Goal: Task Accomplishment & Management: Manage account settings

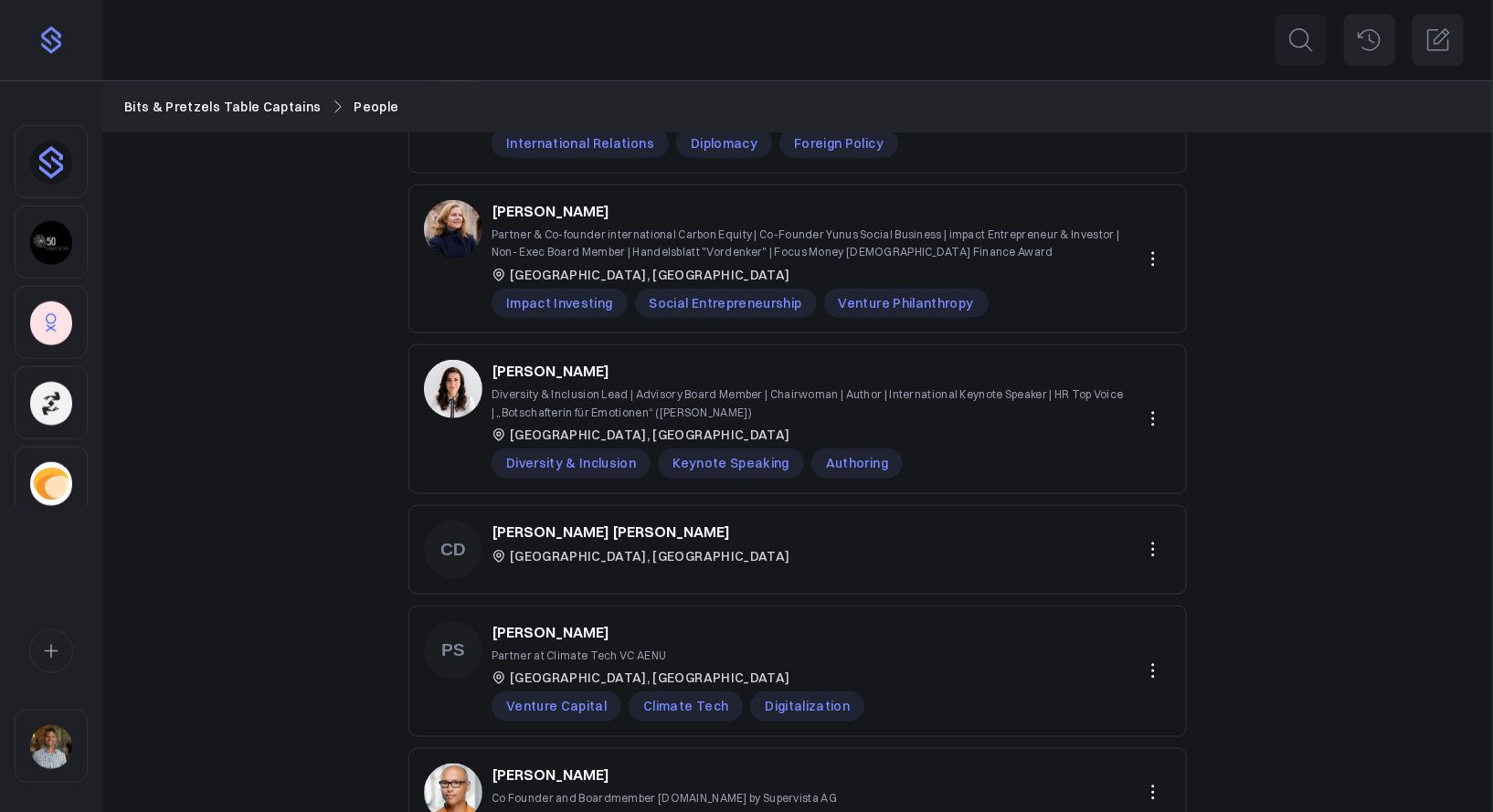
scroll to position [828, 0]
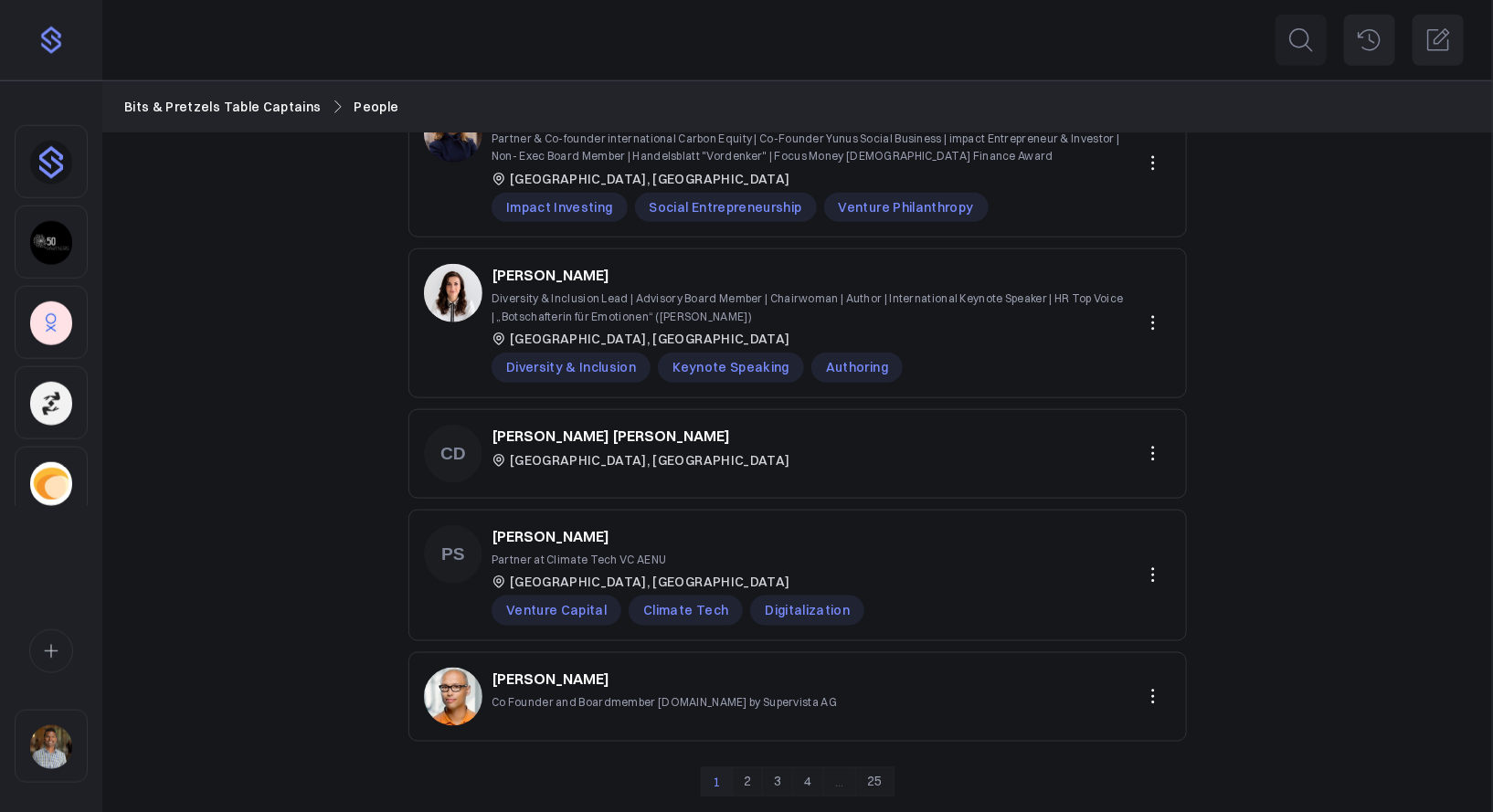
click at [809, 778] on link "4" at bounding box center [808, 782] width 31 height 29
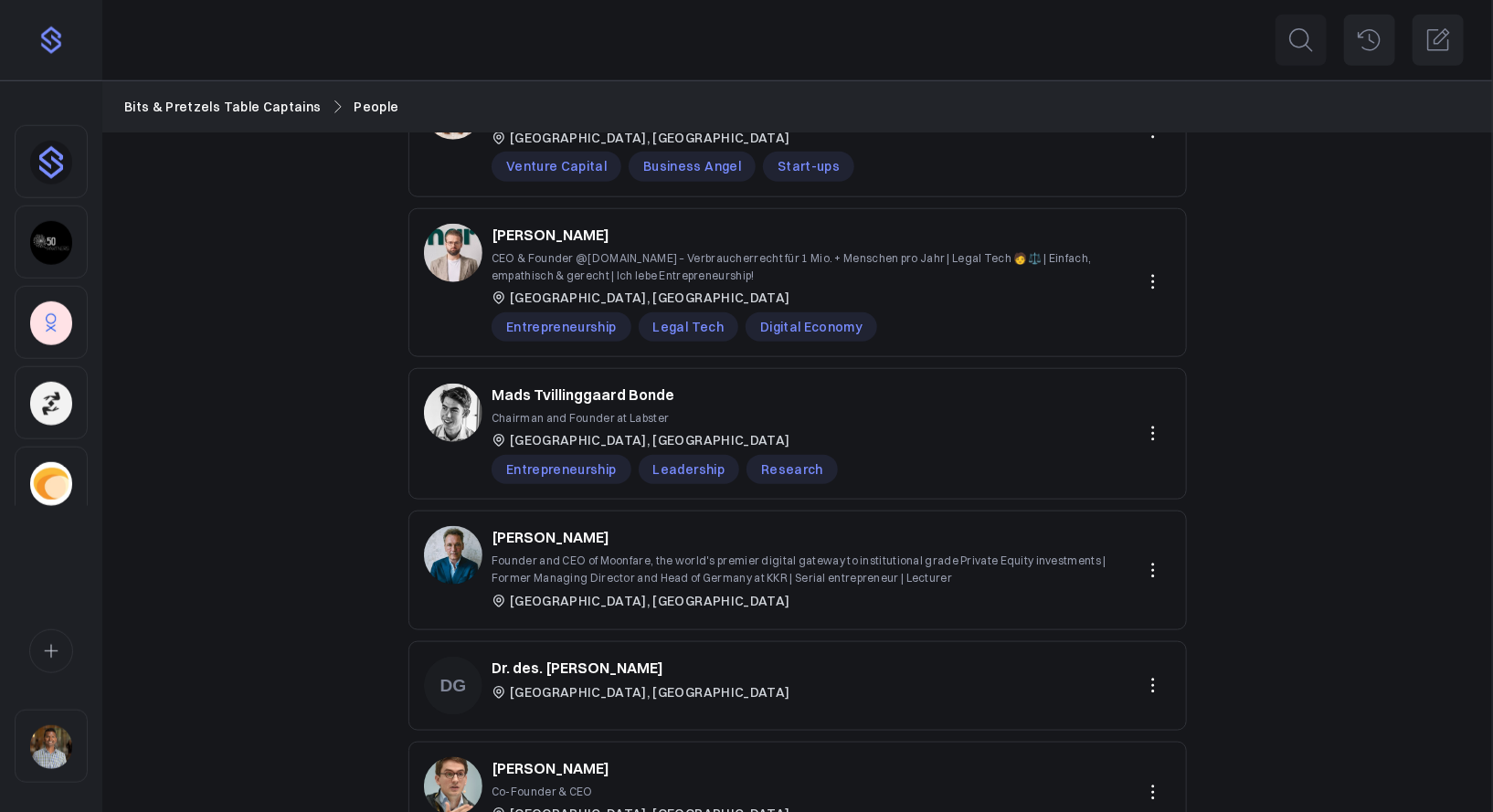
scroll to position [829, 0]
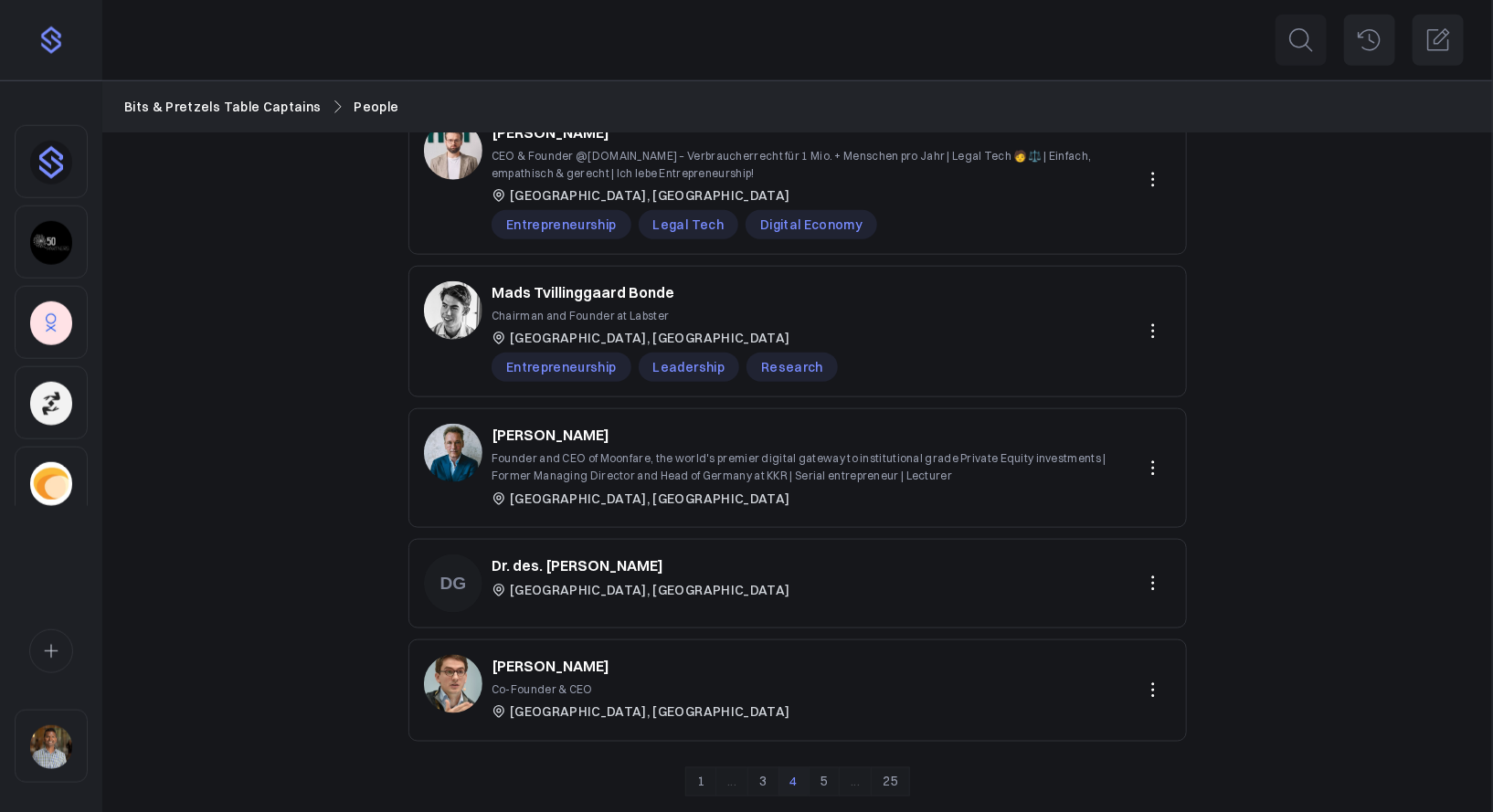
click at [888, 779] on link "25" at bounding box center [891, 782] width 40 height 29
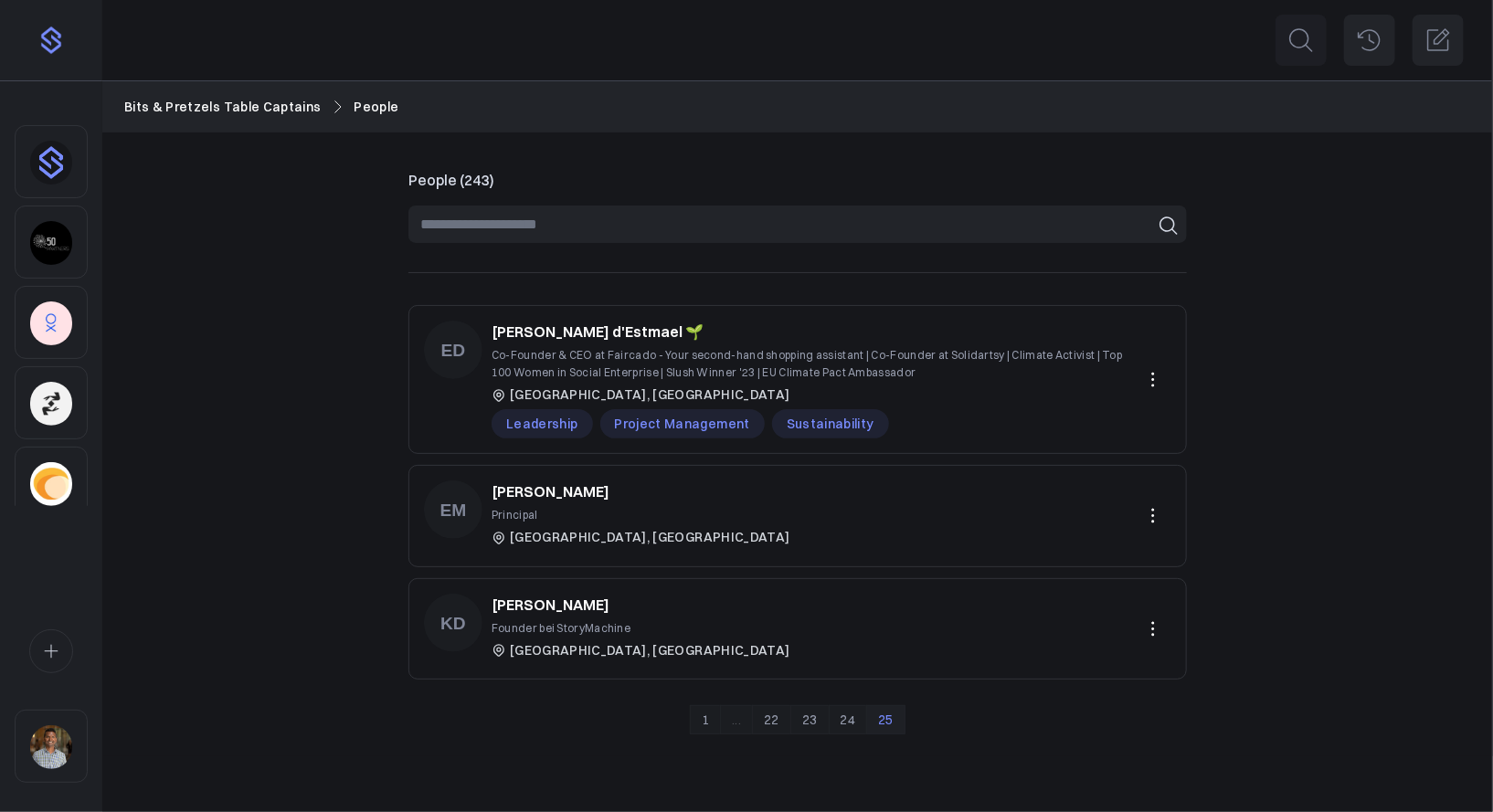
click at [548, 488] on p "Enrico Mellis" at bounding box center [550, 491] width 118 height 22
click at [776, 723] on link "22" at bounding box center [773, 719] width 40 height 29
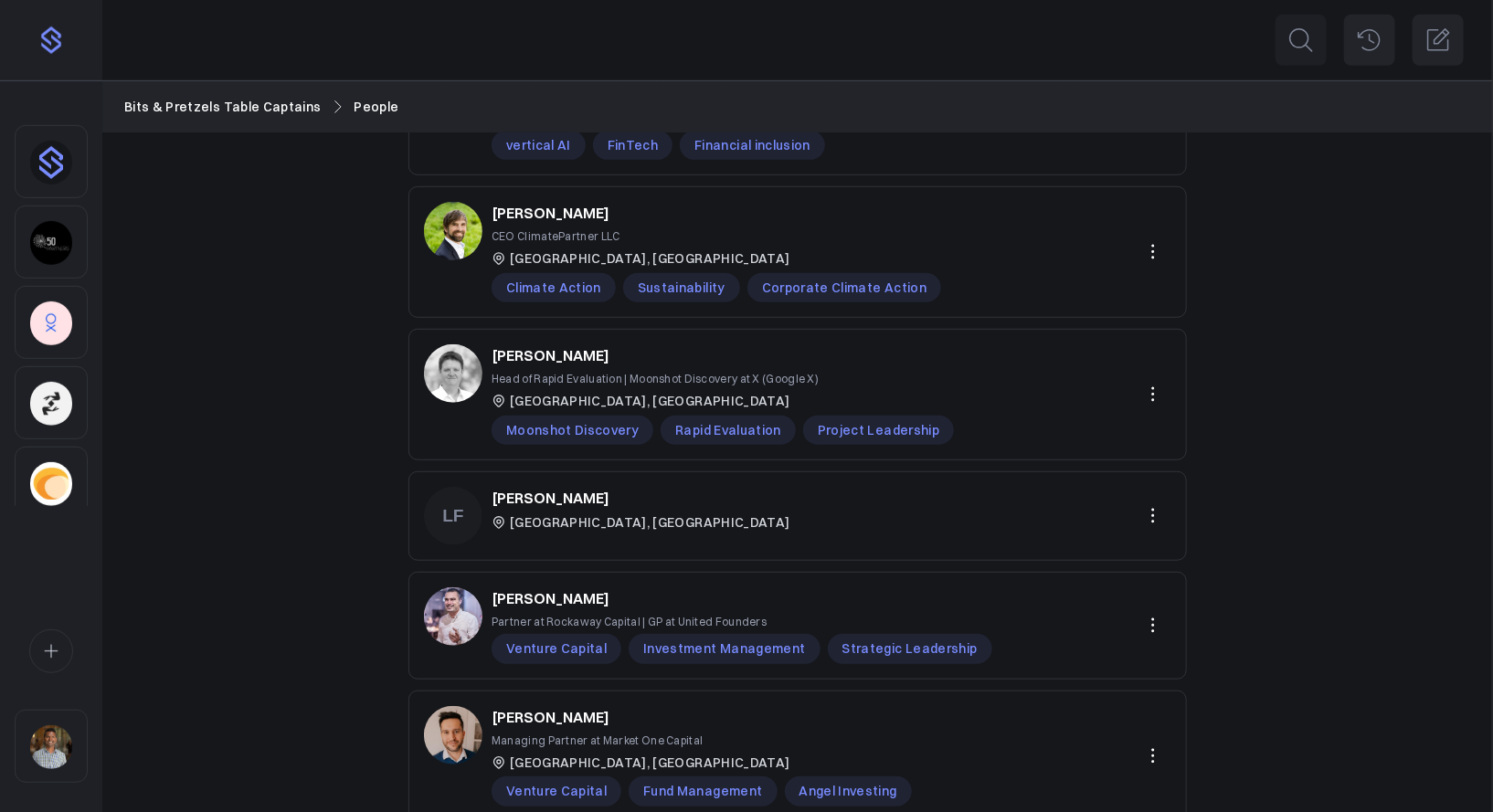
scroll to position [407, 0]
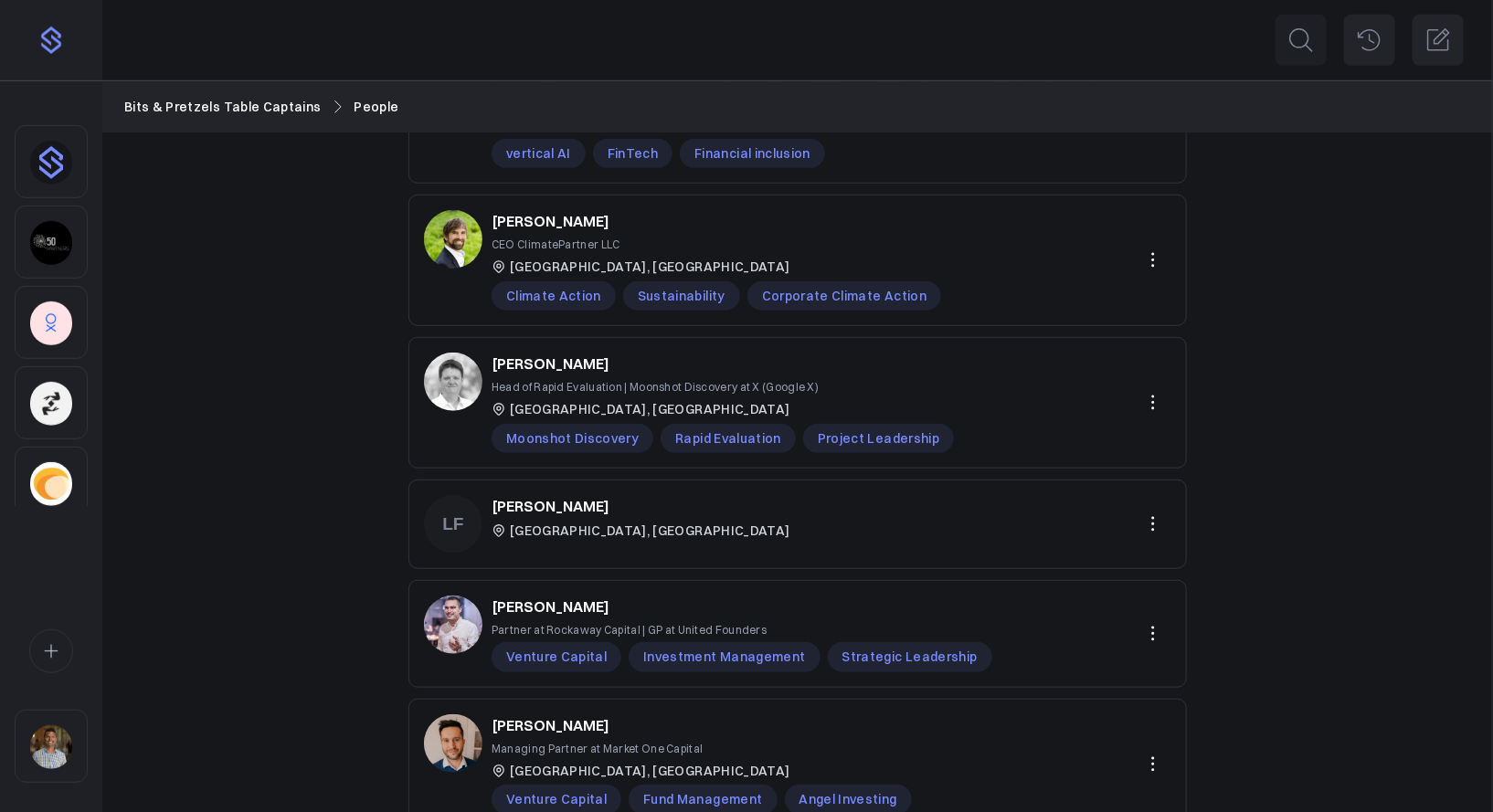
click at [527, 501] on p "Laura Fruehauf" at bounding box center [550, 505] width 118 height 22
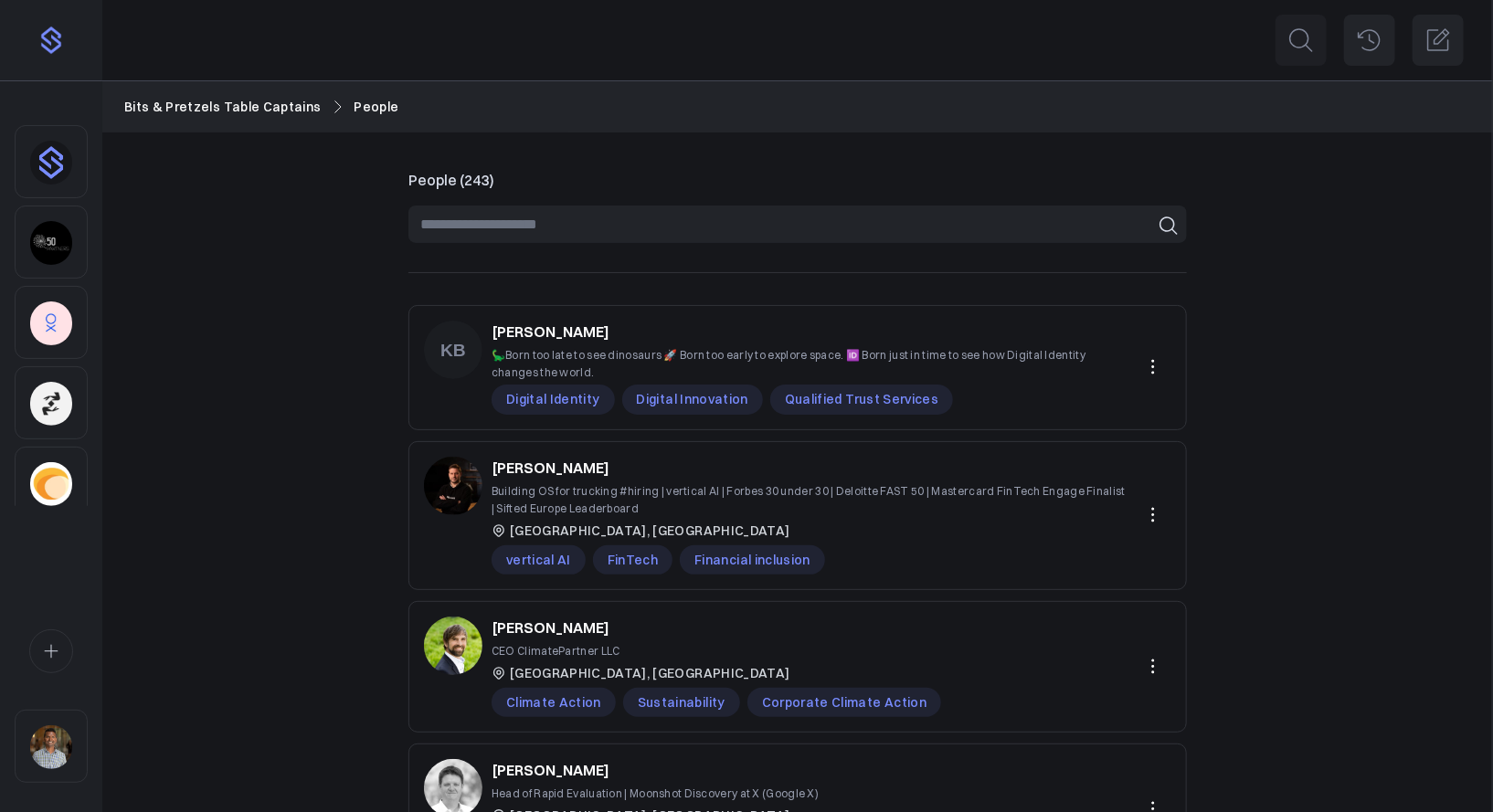
click at [452, 225] on input at bounding box center [798, 224] width 779 height 38
click at [264, 97] on link "Bits & Pretzels Table Captains" at bounding box center [222, 106] width 198 height 20
click at [268, 115] on link "Bits & Pretzels Table Captains" at bounding box center [222, 106] width 198 height 20
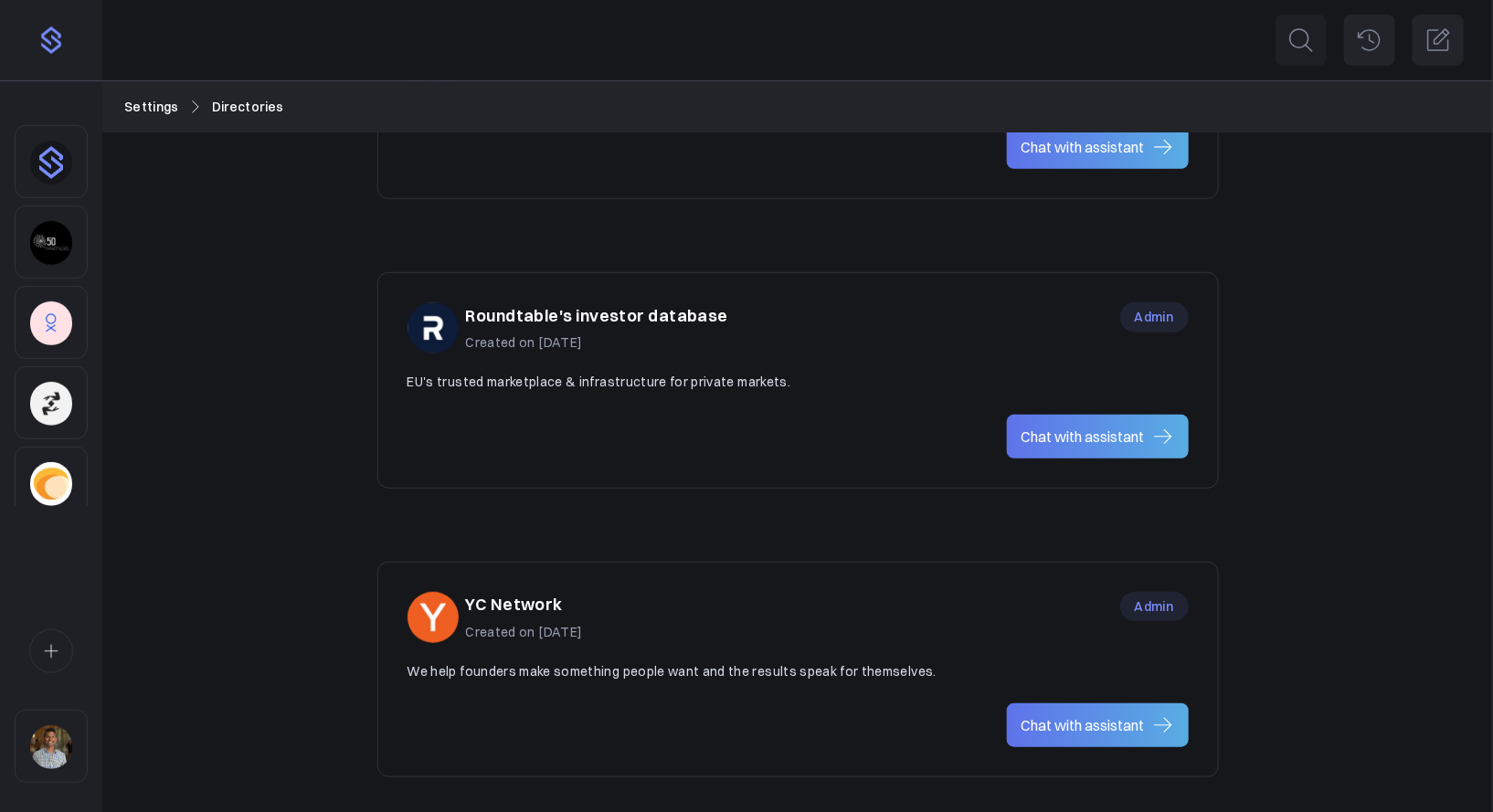
scroll to position [345, 0]
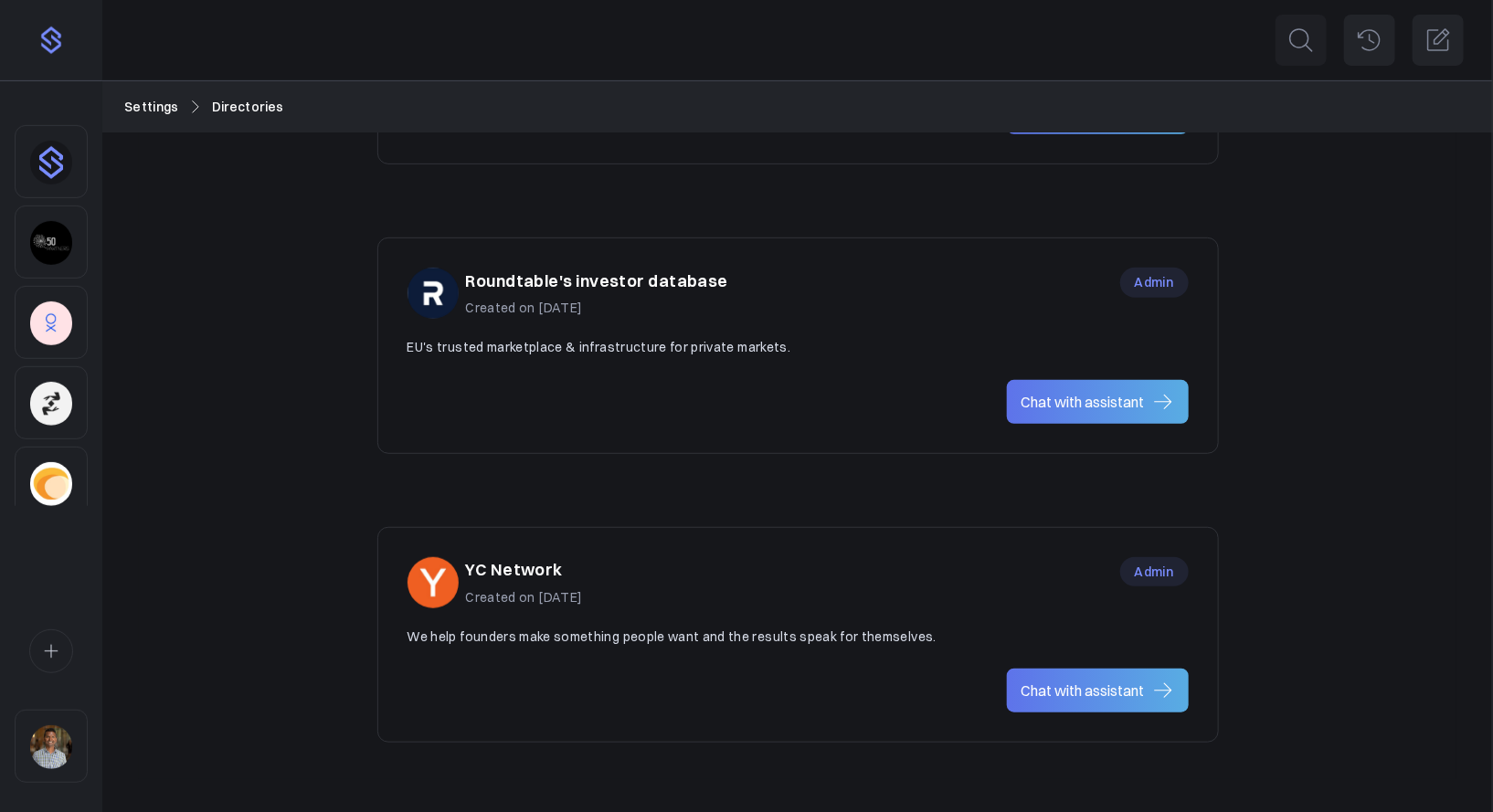
click at [1070, 683] on span "Chat with assistant" at bounding box center [1083, 690] width 123 height 22
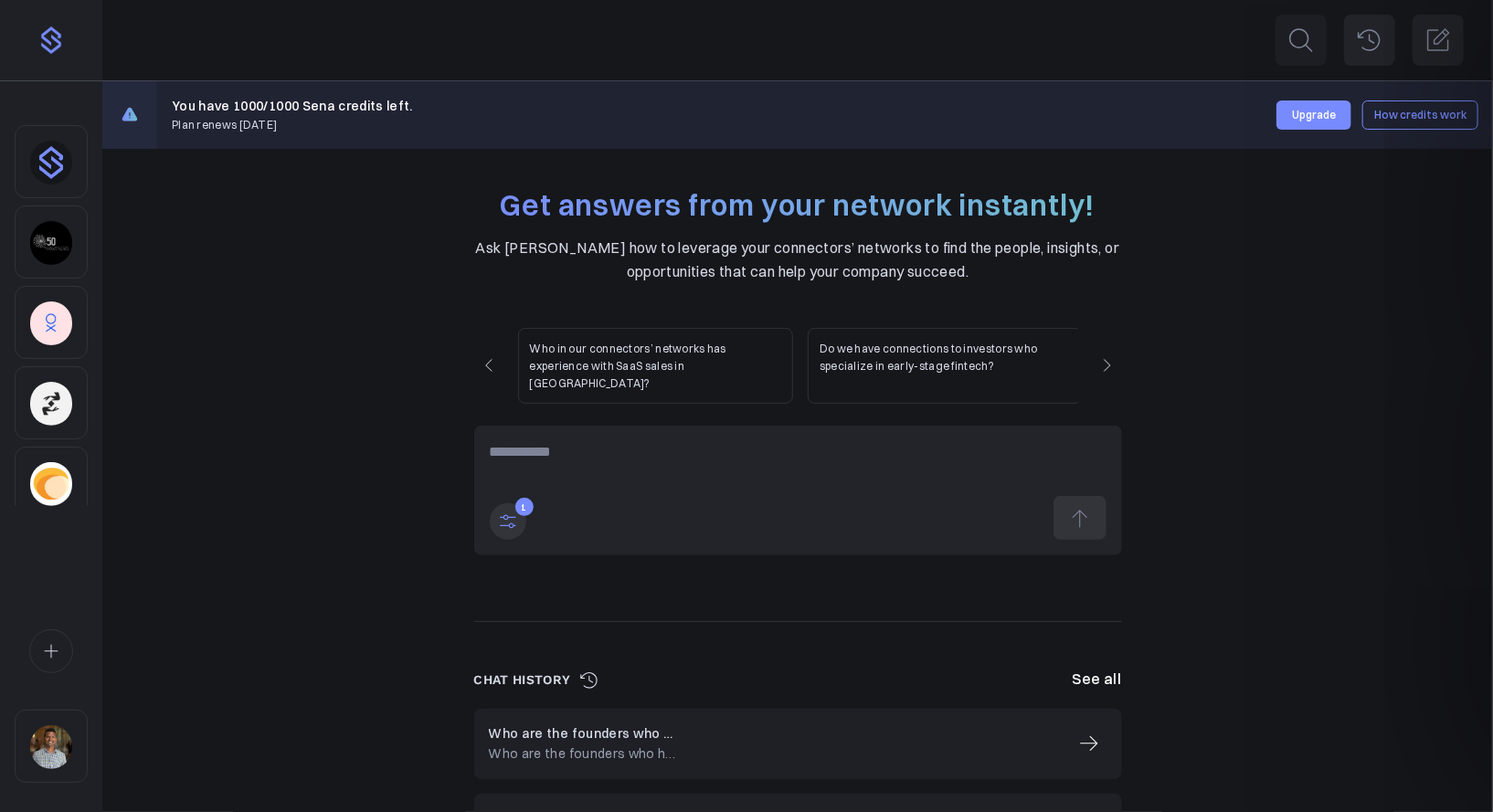
click at [49, 150] on img "Sidebar" at bounding box center [51, 163] width 42 height 44
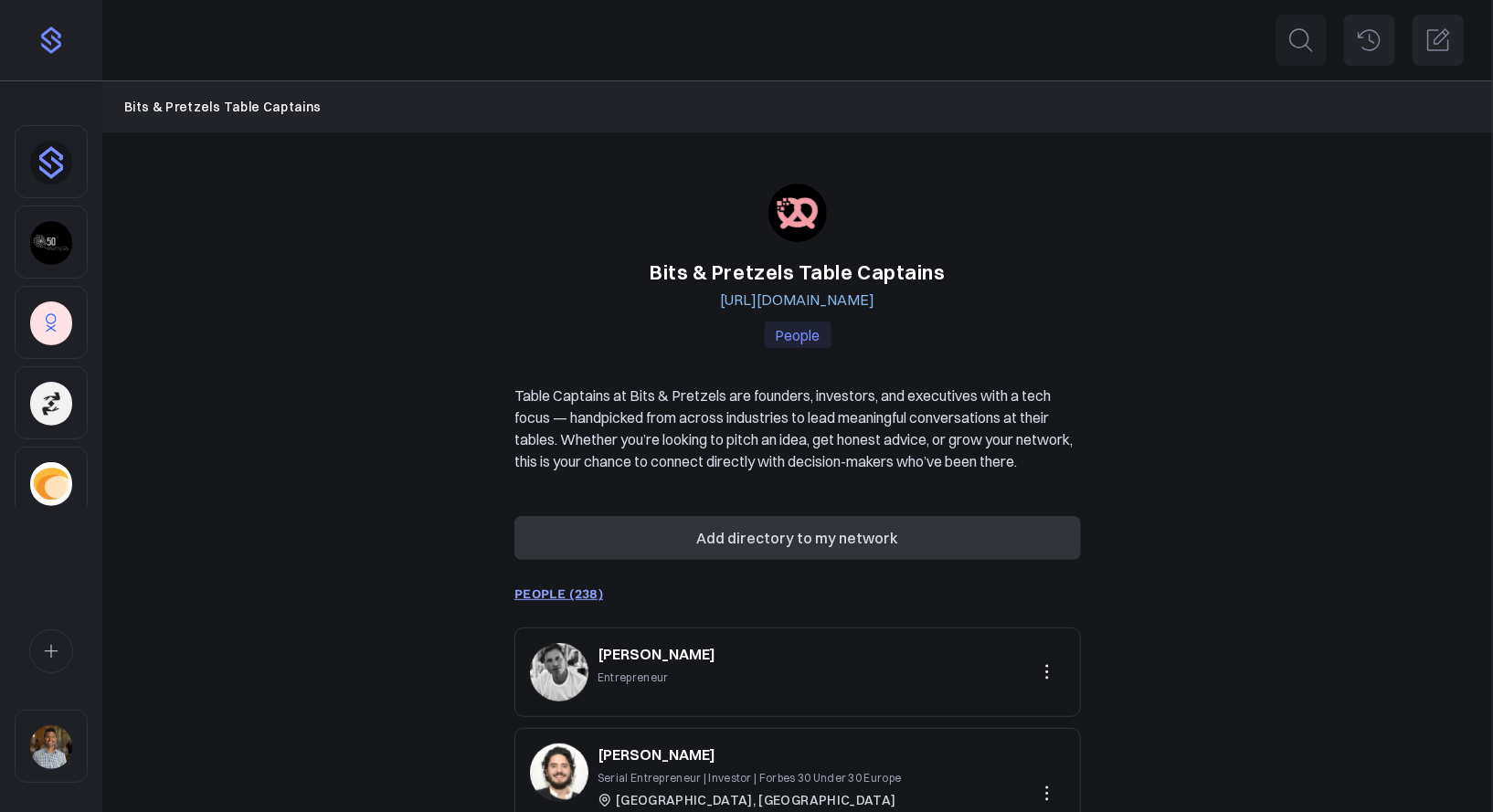
click at [893, 560] on button "Add directory to my network" at bounding box center [798, 538] width 567 height 44
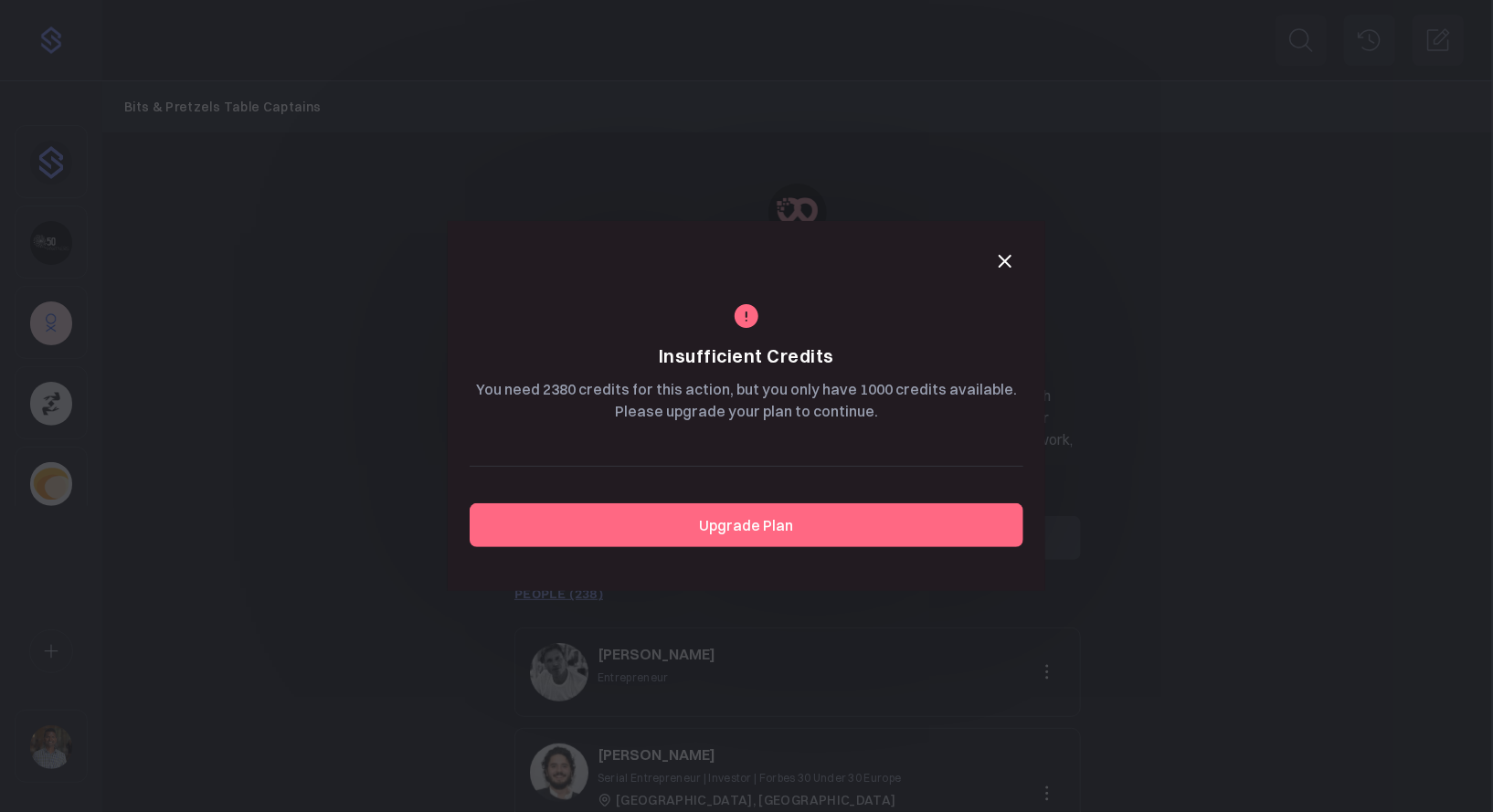
click at [801, 525] on button "Upgrade Plan" at bounding box center [746, 525] width 554 height 44
